Goal: Find specific page/section: Find specific page/section

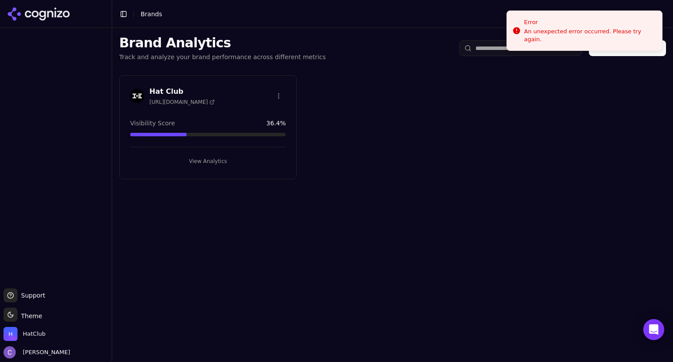
click at [240, 163] on button "View Analytics" at bounding box center [208, 161] width 156 height 14
